Goal: Task Accomplishment & Management: Manage account settings

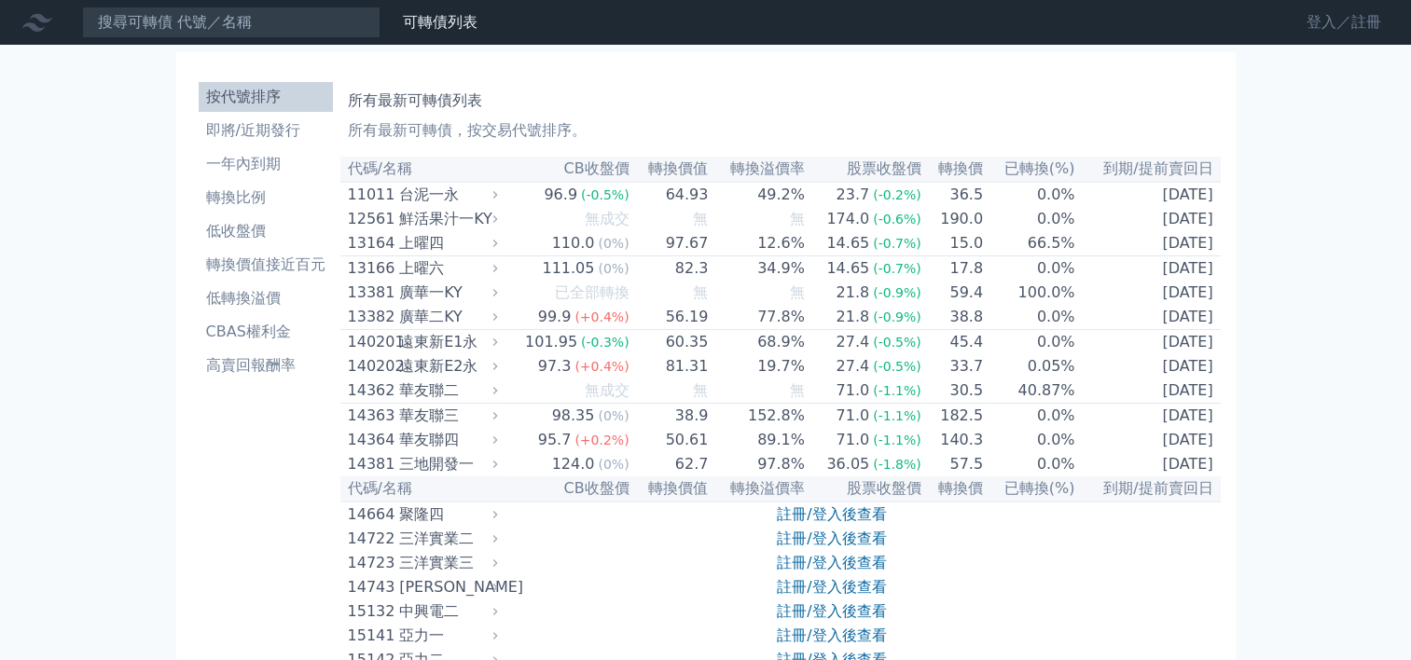
click at [1330, 17] on link "登入／註冊" at bounding box center [1343, 22] width 104 height 30
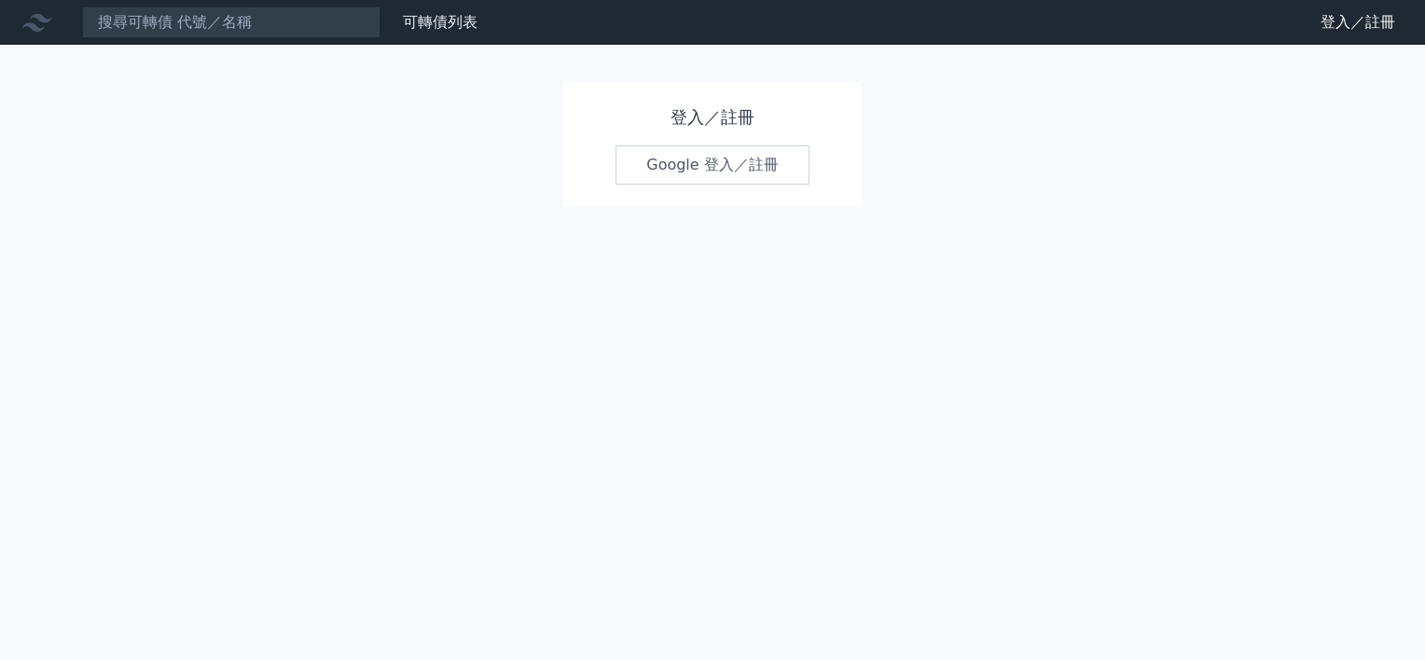
click at [692, 113] on h1 "登入／註冊" at bounding box center [712, 117] width 194 height 26
click at [693, 166] on link "Google 登入／註冊" at bounding box center [712, 164] width 194 height 39
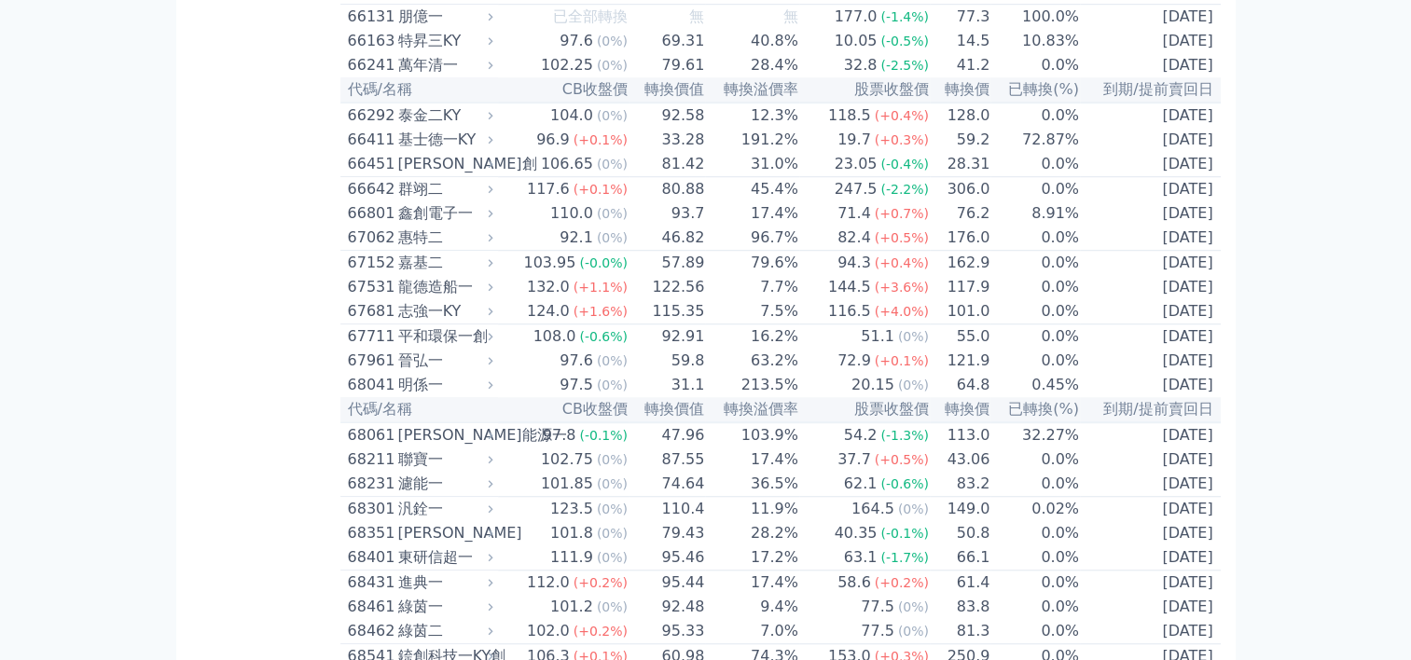
scroll to position [8671, 0]
